Goal: Check status: Check status

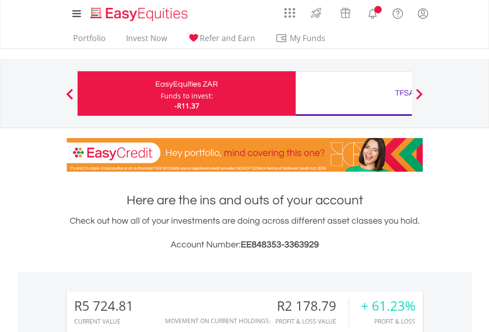
scroll to position [95, 155]
click at [161, 94] on div "Funds to invest:" at bounding box center [187, 96] width 52 height 10
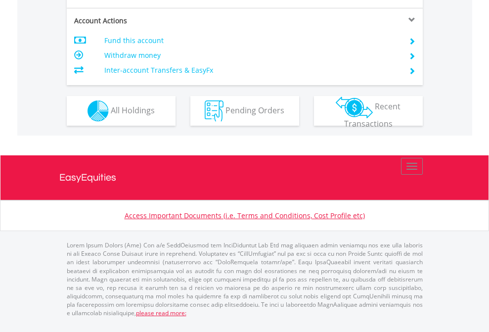
scroll to position [948, 0]
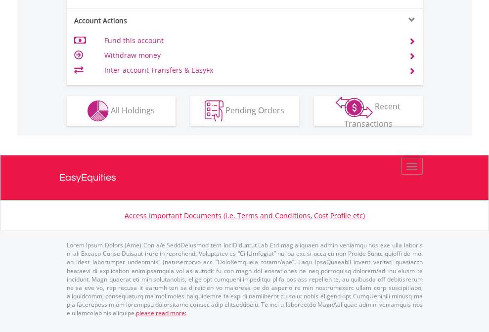
scroll to position [929, 0]
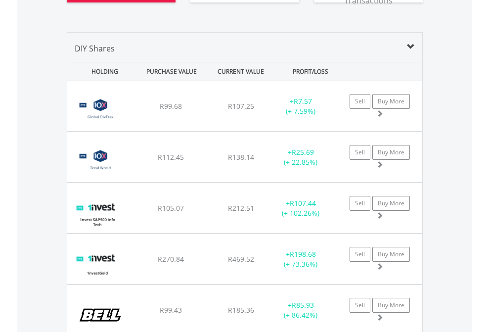
scroll to position [1179, 0]
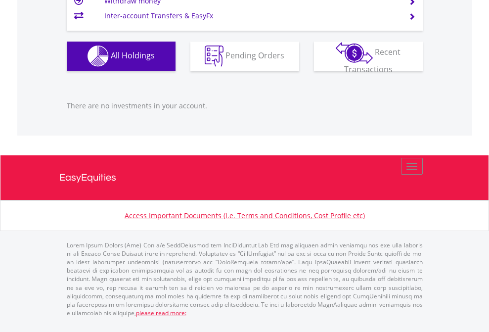
scroll to position [95, 155]
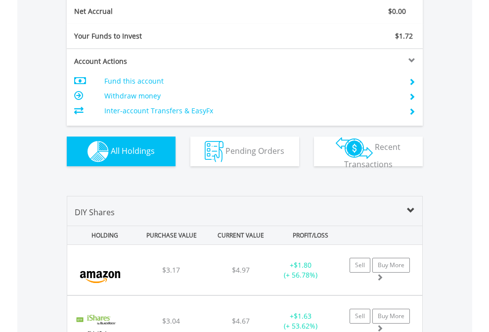
scroll to position [1120, 0]
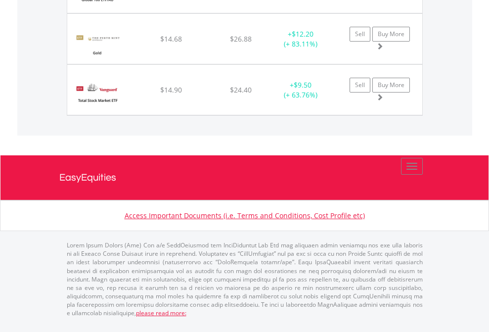
scroll to position [71, 0]
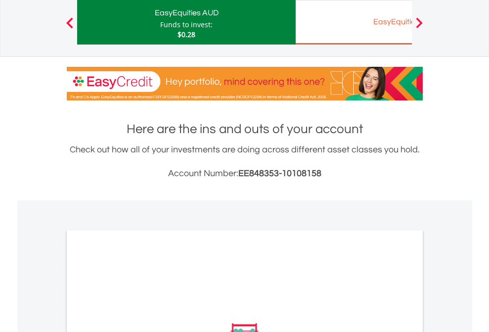
click at [354, 22] on div "EasyEquities EUR" at bounding box center [405, 22] width 206 height 14
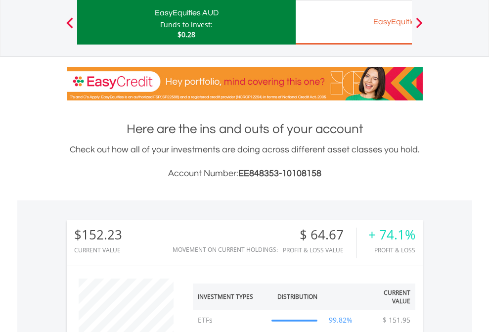
scroll to position [95, 155]
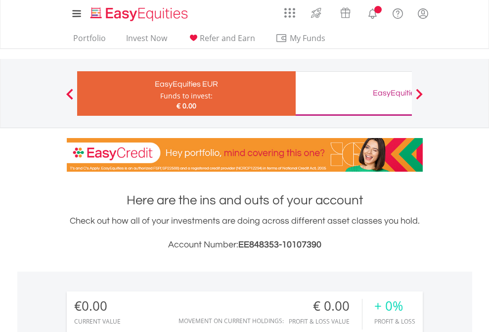
scroll to position [95, 155]
click at [354, 94] on div "EasyEquities GBP" at bounding box center [405, 93] width 206 height 14
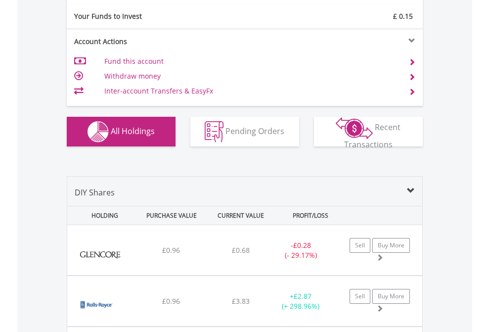
scroll to position [1100, 0]
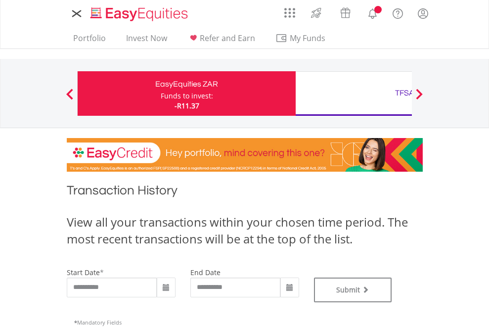
type input "**********"
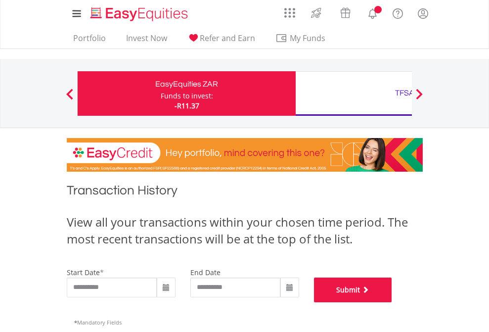
click at [392, 302] on button "Submit" at bounding box center [353, 290] width 78 height 25
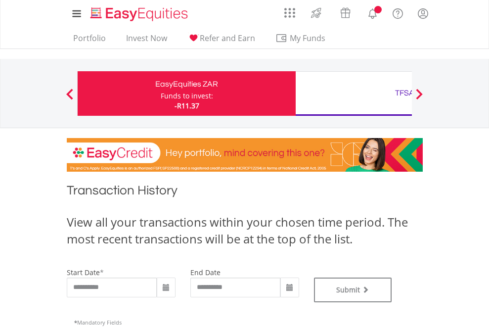
click at [354, 94] on div "TFSA" at bounding box center [405, 93] width 206 height 14
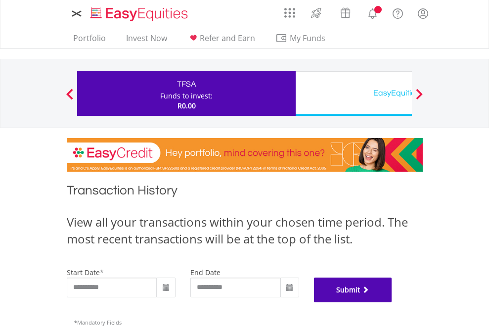
click at [392, 302] on button "Submit" at bounding box center [353, 290] width 78 height 25
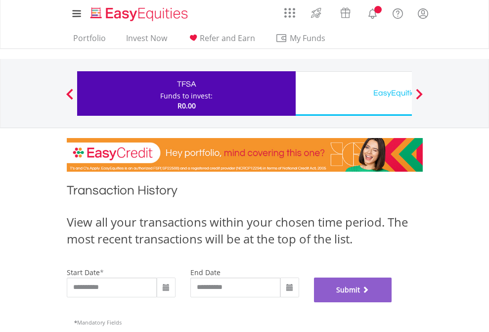
scroll to position [401, 0]
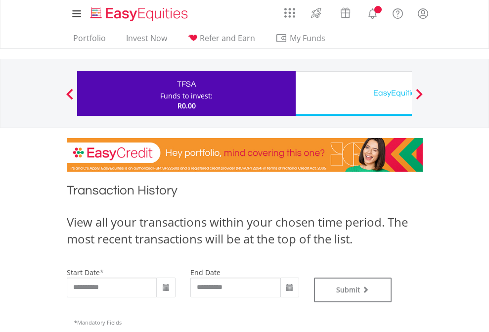
click at [354, 94] on div "EasyEquities USD" at bounding box center [405, 93] width 206 height 14
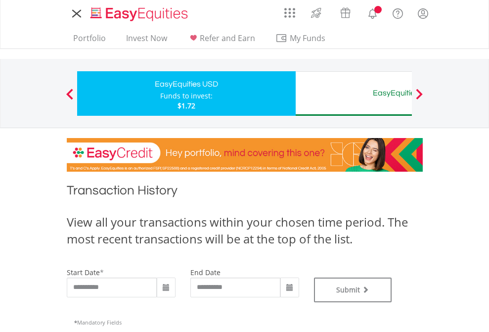
type input "**********"
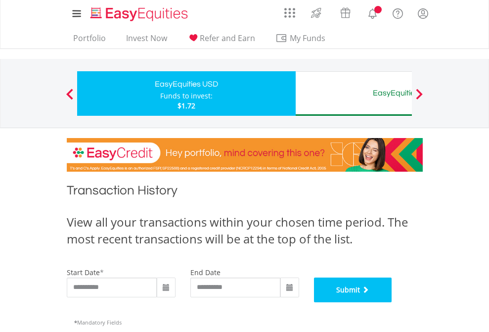
click at [392, 302] on button "Submit" at bounding box center [353, 290] width 78 height 25
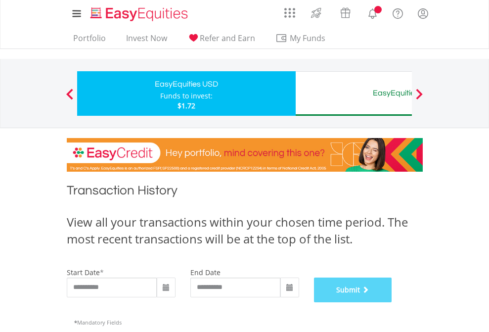
scroll to position [401, 0]
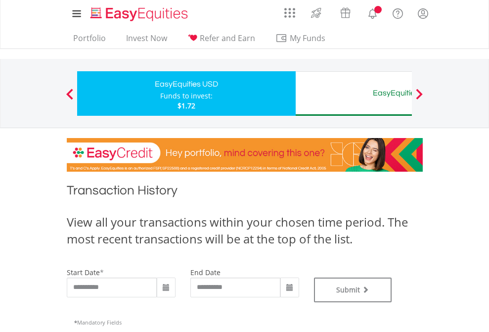
click at [354, 94] on div "EasyEquities AUD" at bounding box center [405, 93] width 206 height 14
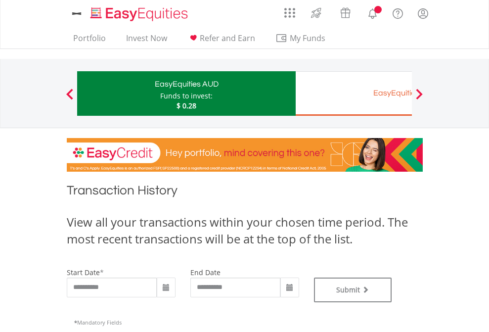
type input "**********"
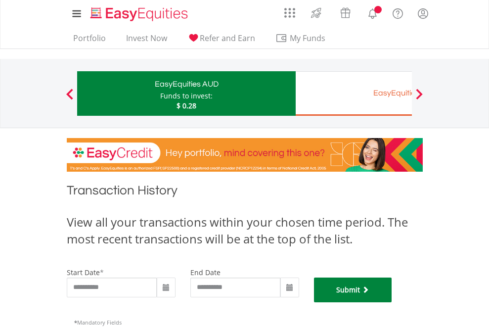
click at [392, 302] on button "Submit" at bounding box center [353, 290] width 78 height 25
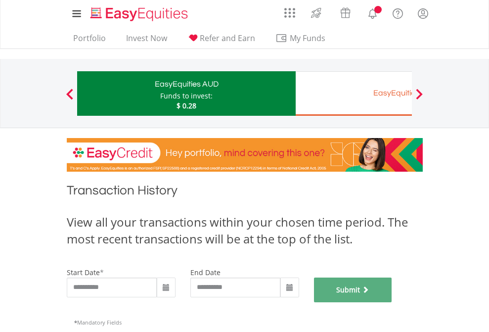
scroll to position [401, 0]
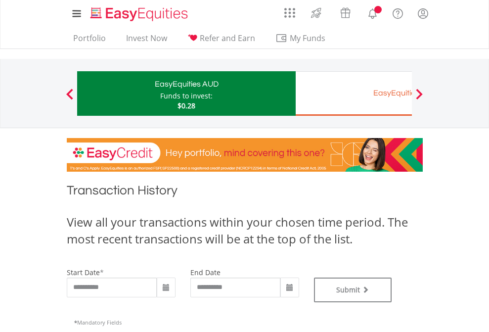
click at [354, 94] on div "EasyEquities EUR" at bounding box center [405, 93] width 206 height 14
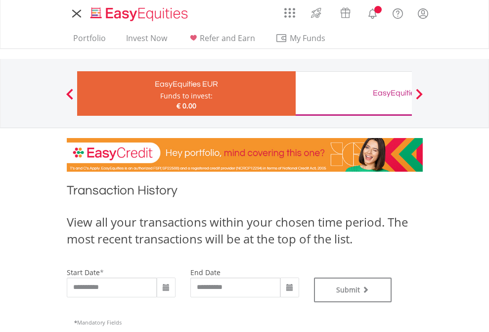
type input "**********"
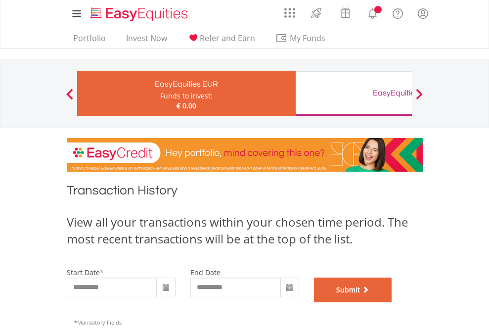
click at [392, 302] on button "Submit" at bounding box center [353, 290] width 78 height 25
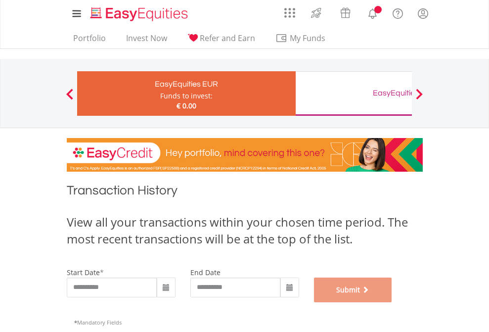
scroll to position [401, 0]
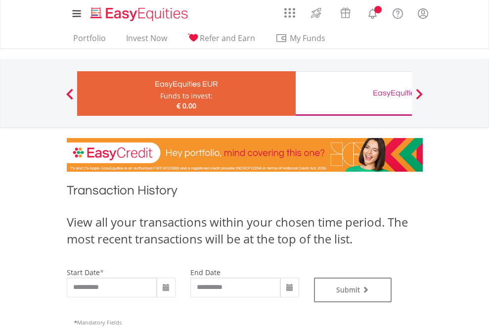
click at [354, 94] on div "EasyEquities GBP" at bounding box center [405, 93] width 206 height 14
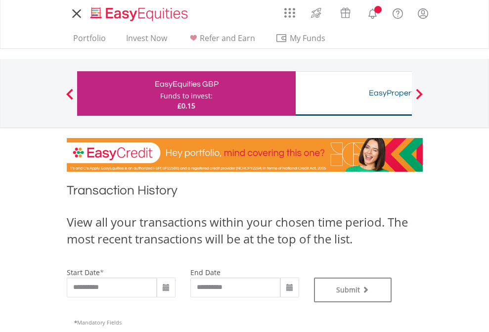
type input "**********"
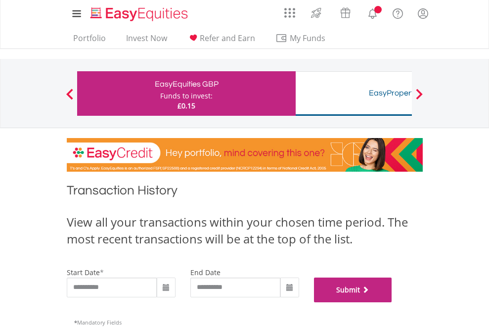
click at [392, 302] on button "Submit" at bounding box center [353, 290] width 78 height 25
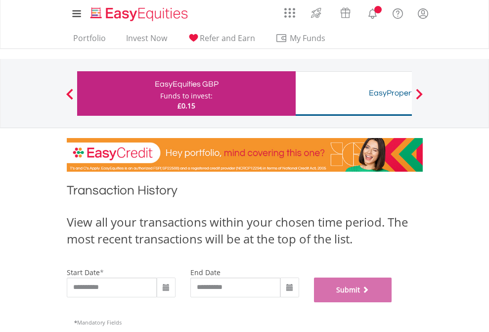
scroll to position [401, 0]
